Goal: Task Accomplishment & Management: Use online tool/utility

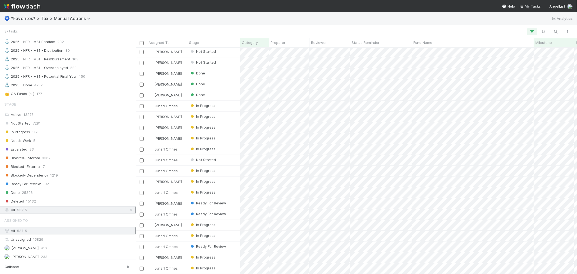
scroll to position [179, 0]
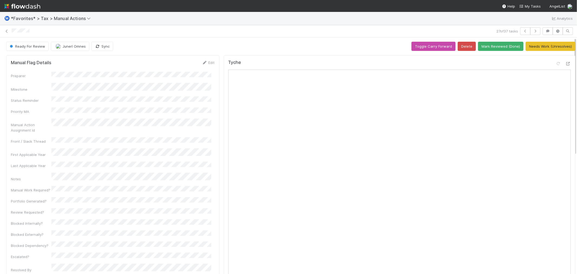
click at [177, 18] on div "Ⓜ️ *Favorites* > Tax > Manual Actions Analytics" at bounding box center [288, 18] width 577 height 13
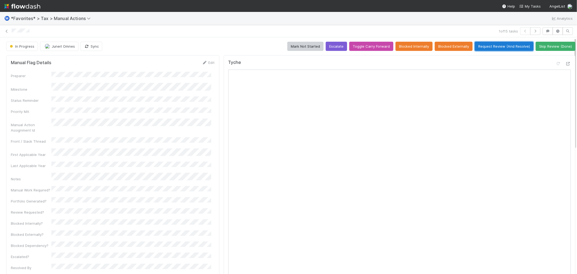
click at [507, 45] on button "Request Review (And Resolve)" at bounding box center [503, 46] width 59 height 9
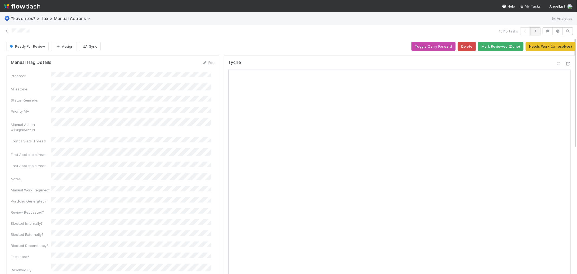
click at [532, 31] on icon "button" at bounding box center [534, 30] width 5 height 3
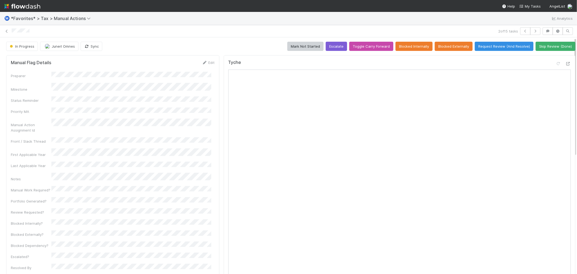
click at [189, 31] on div at bounding box center [254, 31] width 484 height 6
click at [522, 30] on icon "button" at bounding box center [524, 30] width 5 height 3
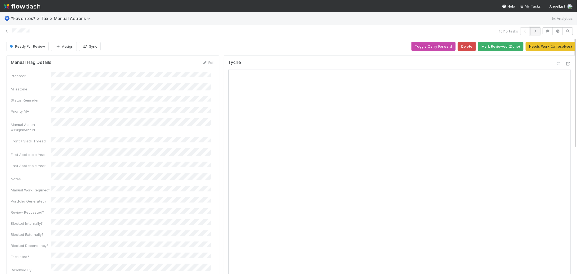
click at [532, 31] on icon "button" at bounding box center [534, 30] width 5 height 3
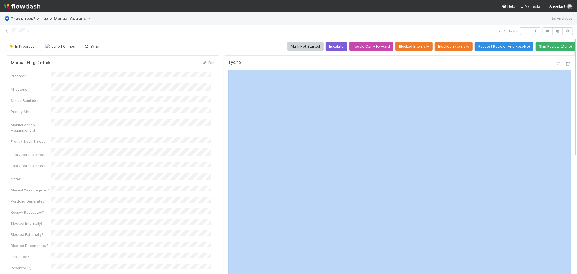
drag, startPoint x: 406, startPoint y: -17, endPoint x: 434, endPoint y: -36, distance: 34.3
click at [434, 0] on html "Ⓜ️ *Favorites* > Tax > Manual Actions Analytics 2 of 15 tasks In Progress Juner…" at bounding box center [288, 137] width 577 height 274
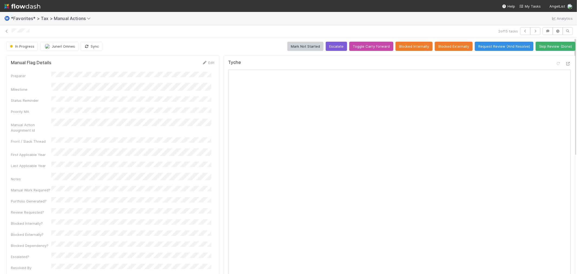
click at [172, 31] on div at bounding box center [254, 31] width 484 height 6
click at [474, 46] on button "Request Review (And Resolve)" at bounding box center [503, 46] width 59 height 9
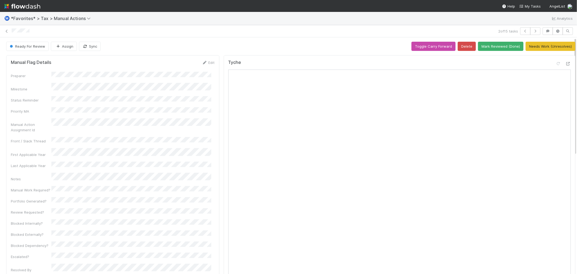
click at [532, 30] on icon "button" at bounding box center [534, 30] width 5 height 3
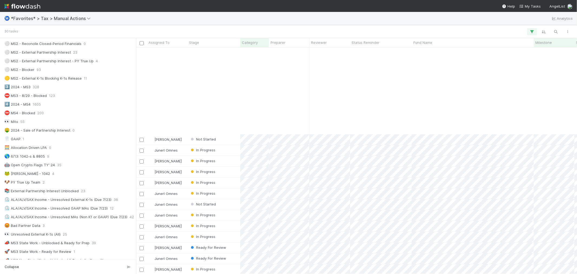
scroll to position [103, 0]
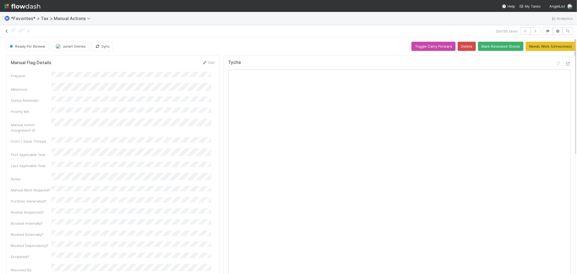
click at [5, 32] on icon at bounding box center [6, 31] width 5 height 4
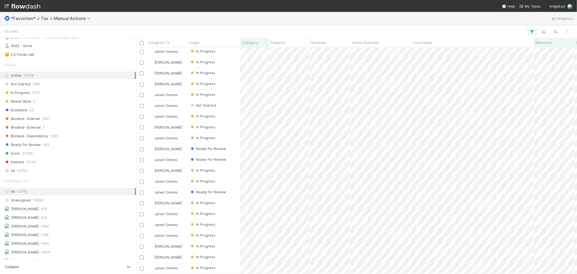
scroll to position [571, 0]
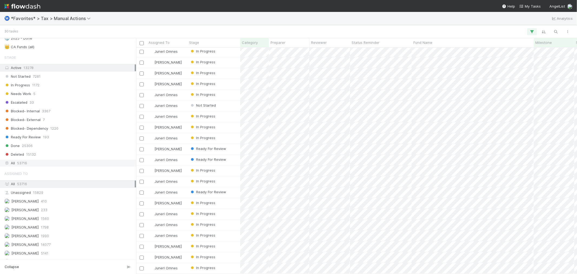
click at [58, 166] on div "All 53716" at bounding box center [69, 162] width 130 height 7
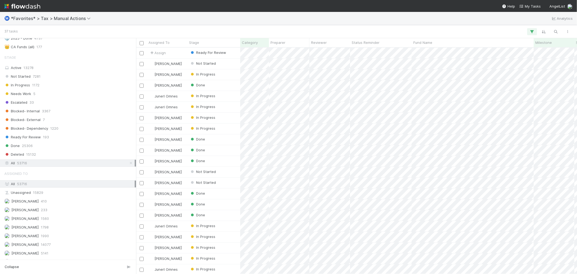
scroll to position [221, 436]
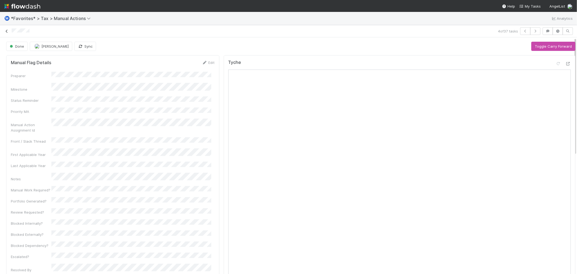
click at [8, 32] on icon at bounding box center [6, 31] width 5 height 4
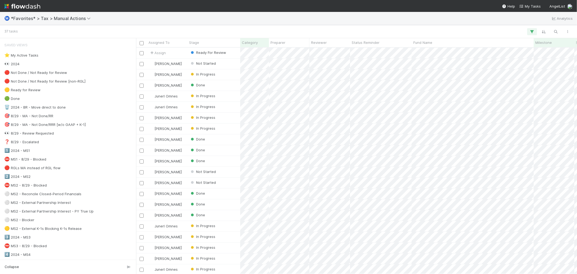
scroll to position [221, 436]
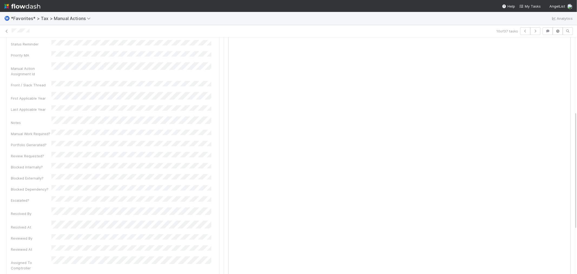
scroll to position [150, 0]
